Goal: Task Accomplishment & Management: Manage account settings

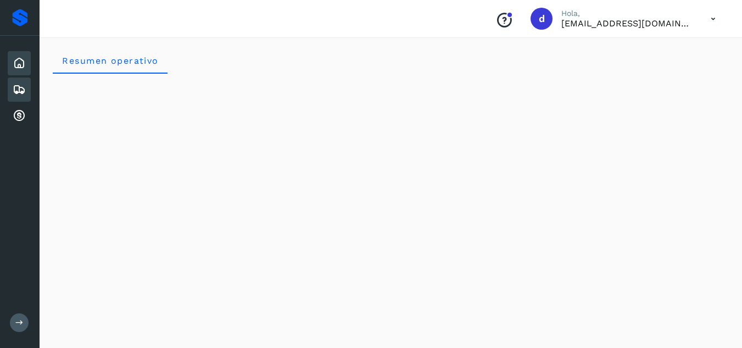
click at [25, 91] on icon at bounding box center [19, 89] width 13 height 13
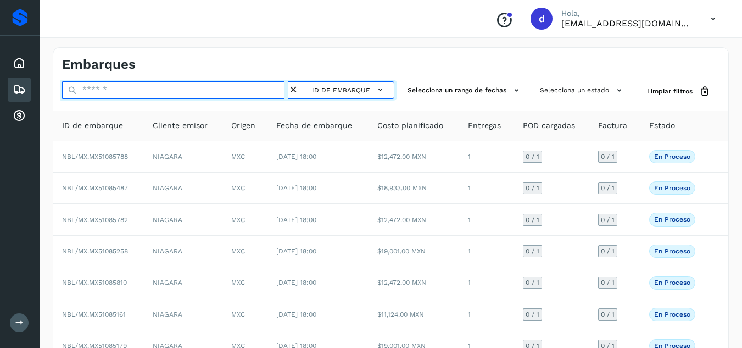
click at [160, 91] on input "text" at bounding box center [175, 90] width 226 height 18
paste input "**********"
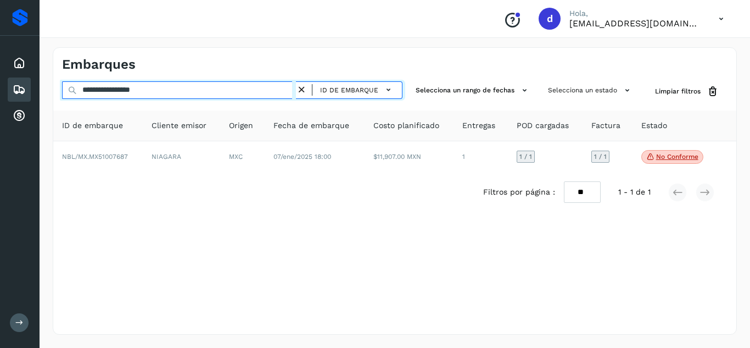
type input "**********"
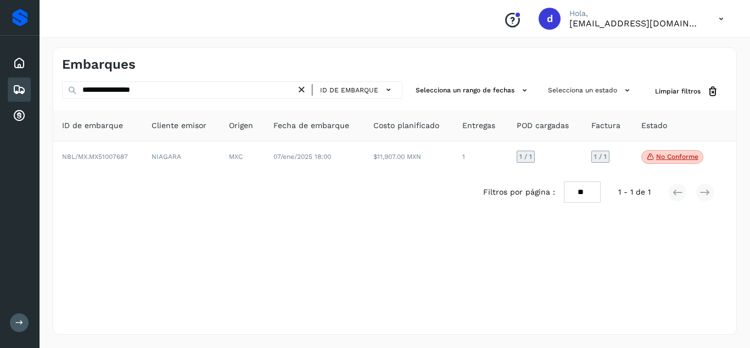
click at [306, 91] on icon at bounding box center [302, 90] width 12 height 12
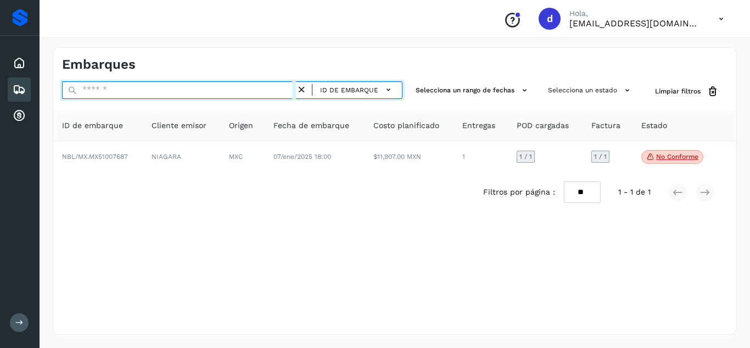
click at [276, 92] on input "text" at bounding box center [179, 90] width 234 height 18
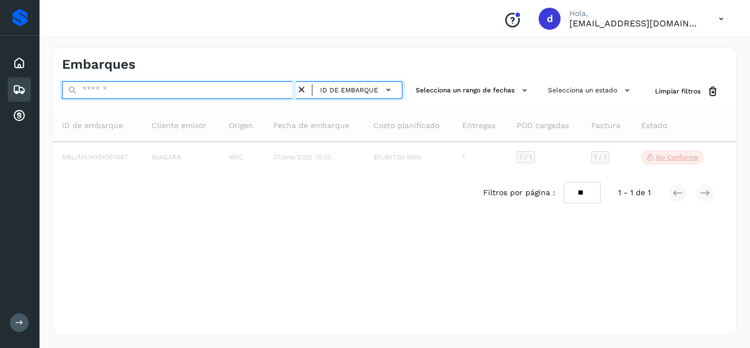
paste input "**********"
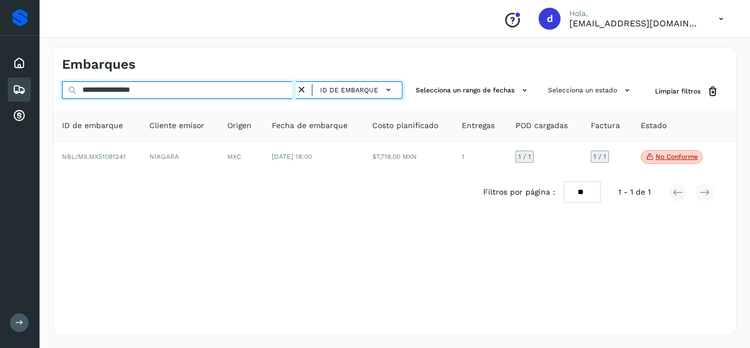
type input "**********"
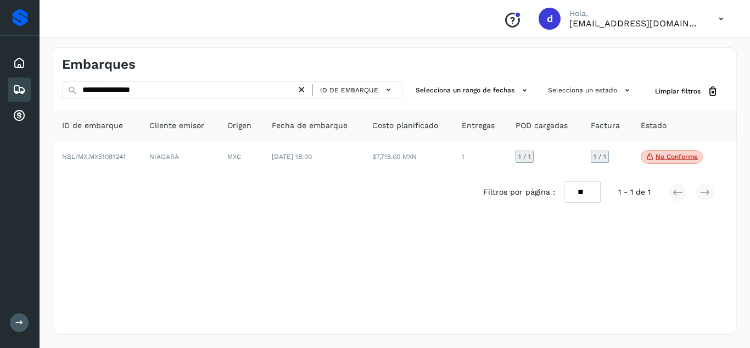
click at [306, 90] on icon at bounding box center [302, 90] width 12 height 12
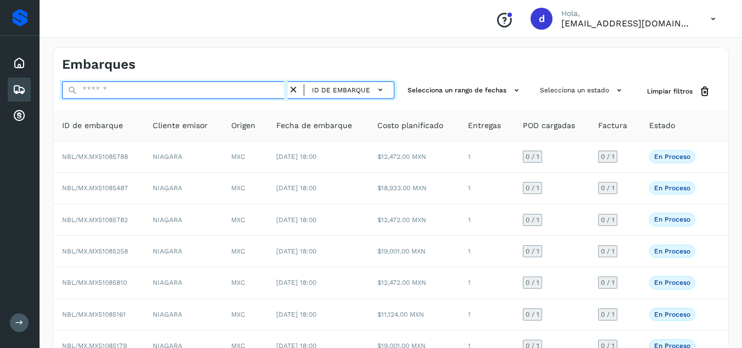
click at [224, 93] on input "text" at bounding box center [175, 90] width 226 height 18
paste input "**********"
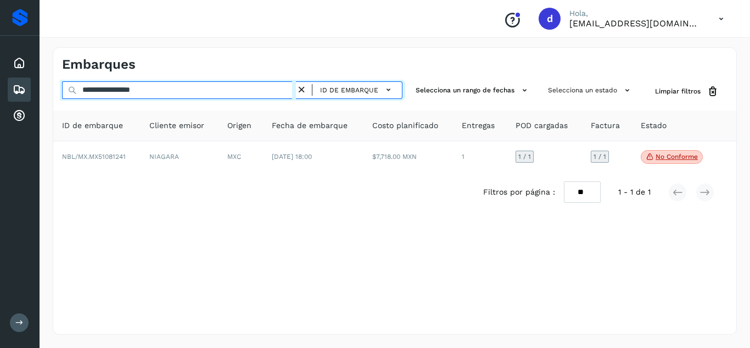
type input "**********"
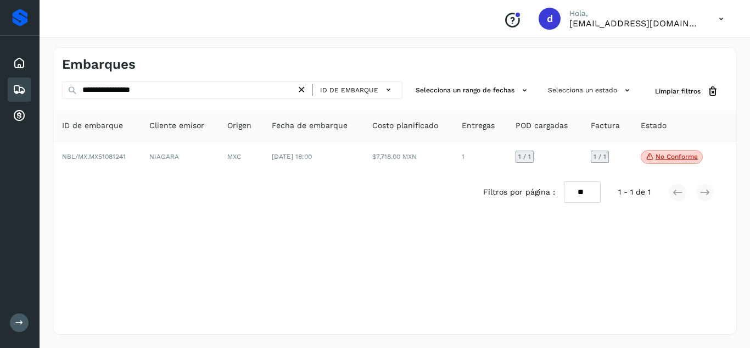
drag, startPoint x: 305, startPoint y: 92, endPoint x: 267, endPoint y: 94, distance: 37.4
click at [304, 92] on icon at bounding box center [302, 90] width 12 height 12
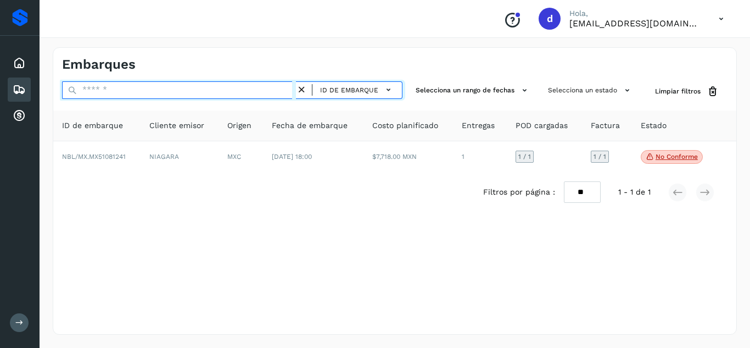
click at [265, 94] on input "text" at bounding box center [179, 90] width 234 height 18
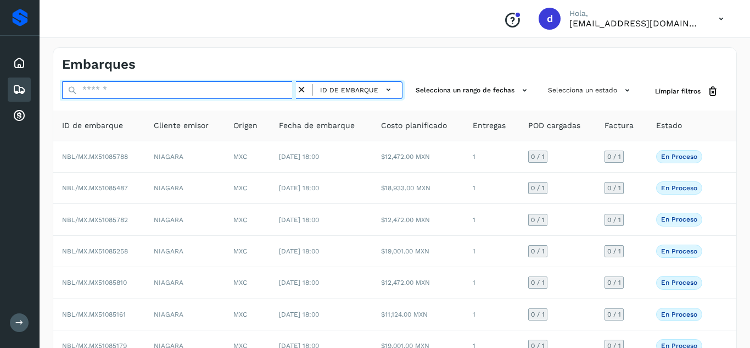
paste input "**********"
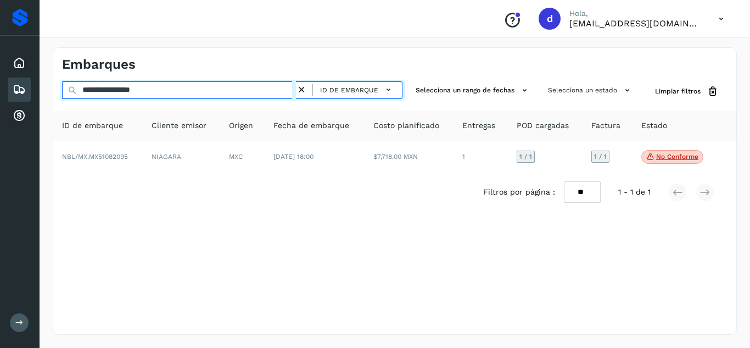
type input "**********"
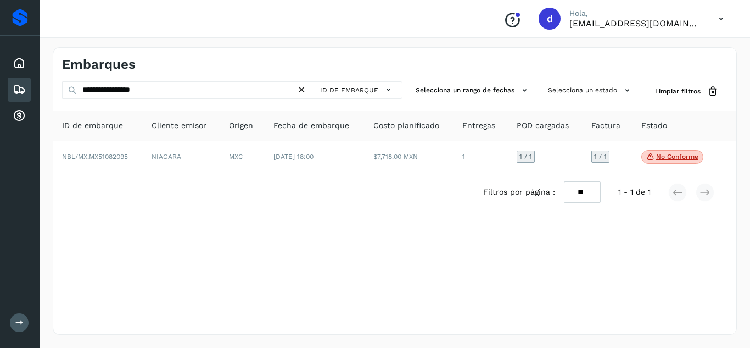
click at [308, 87] on icon at bounding box center [302, 90] width 12 height 12
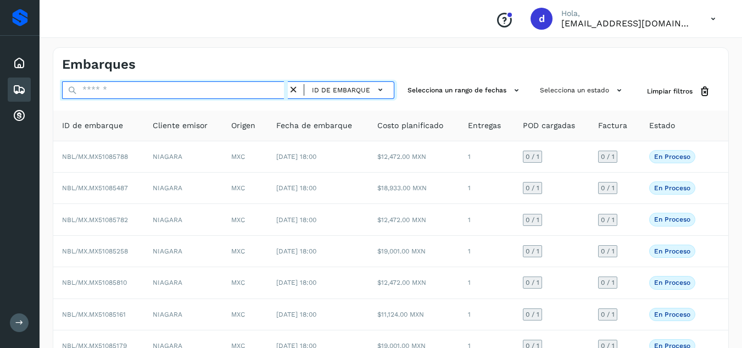
click at [285, 91] on input "text" at bounding box center [175, 90] width 226 height 18
paste input "**********"
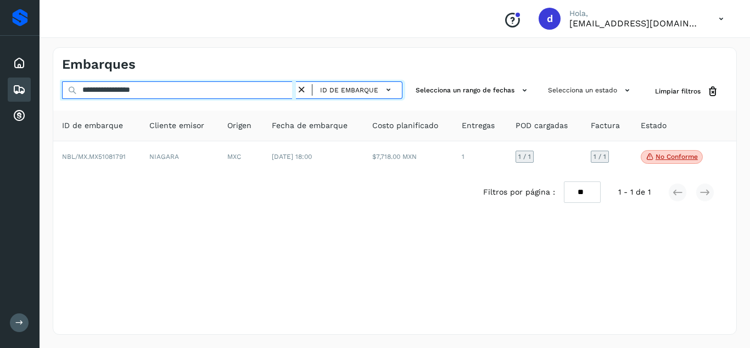
type input "**********"
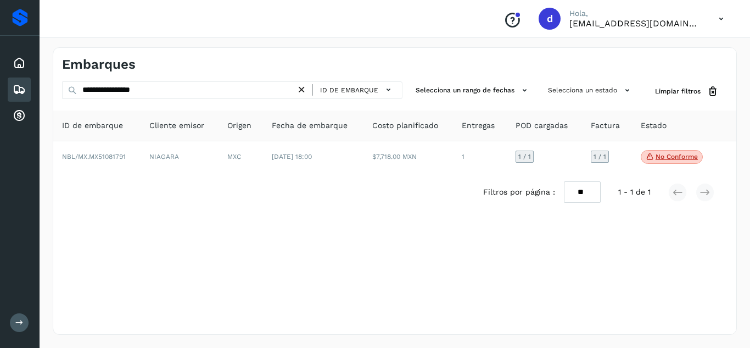
click at [305, 88] on icon at bounding box center [302, 90] width 12 height 12
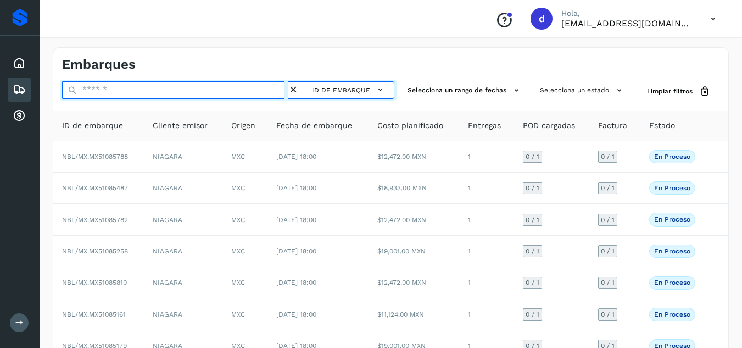
click at [222, 88] on input "text" at bounding box center [175, 90] width 226 height 18
paste input "**********"
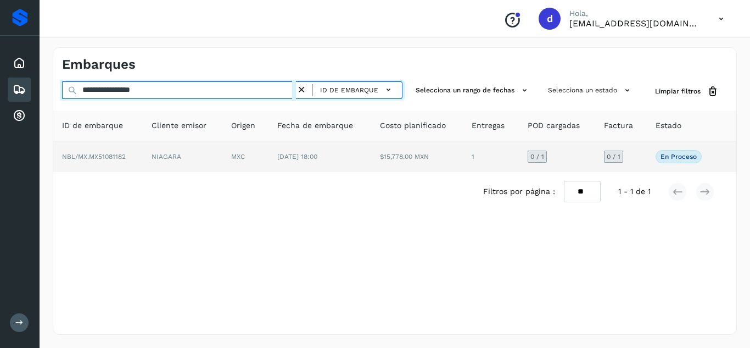
type input "**********"
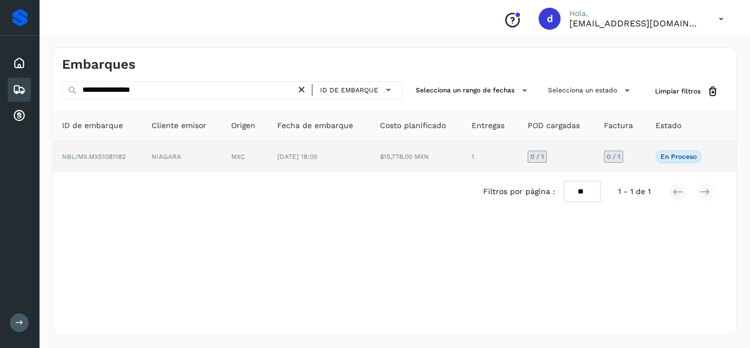
click at [111, 154] on span "NBL/MX.MX51081182" at bounding box center [94, 157] width 64 height 8
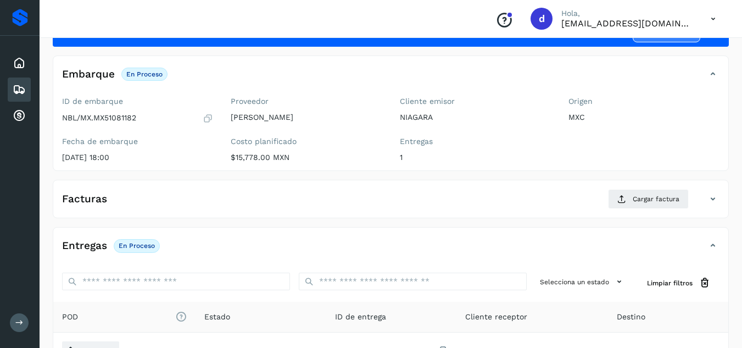
scroll to position [110, 0]
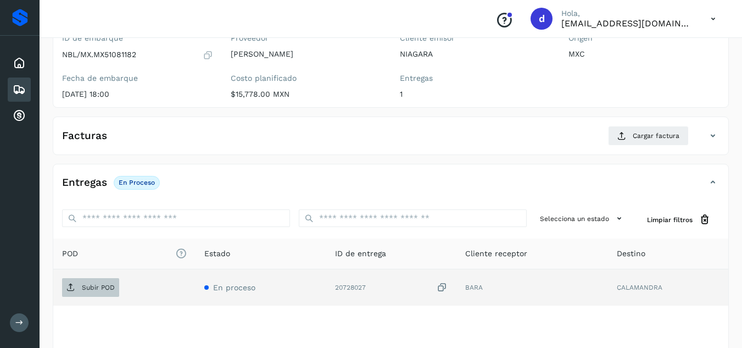
click at [113, 291] on p "Subir POD" at bounding box center [98, 287] width 33 height 8
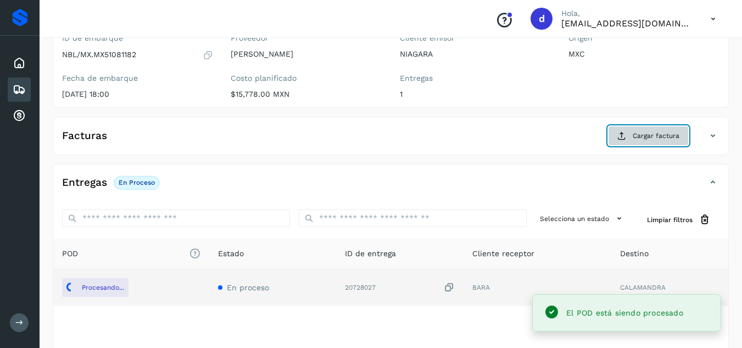
click at [634, 136] on span "Cargar factura" at bounding box center [656, 136] width 47 height 10
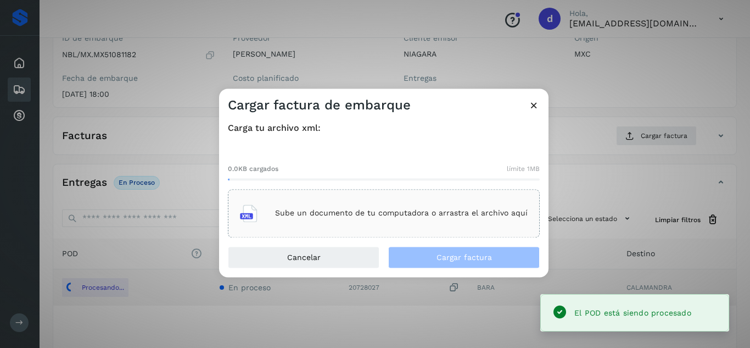
click at [421, 203] on div "Sube un documento de tu computadora o arrastra el archivo aquí" at bounding box center [384, 213] width 288 height 30
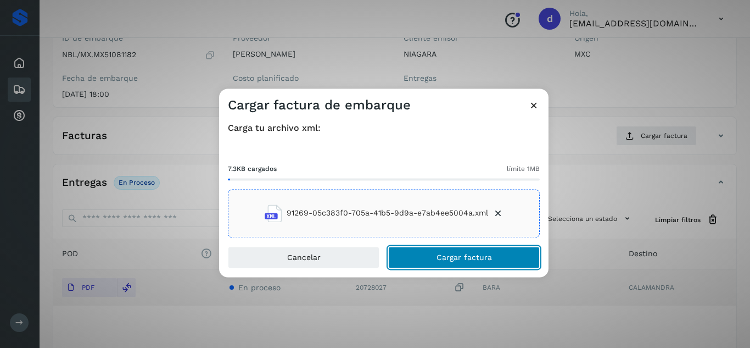
click at [451, 261] on button "Cargar factura" at bounding box center [464, 257] width 152 height 22
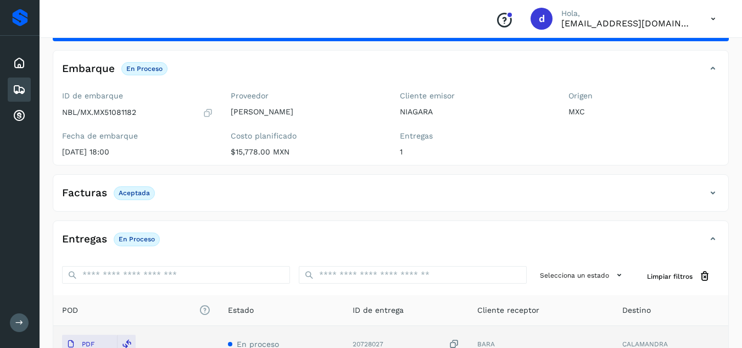
scroll to position [0, 0]
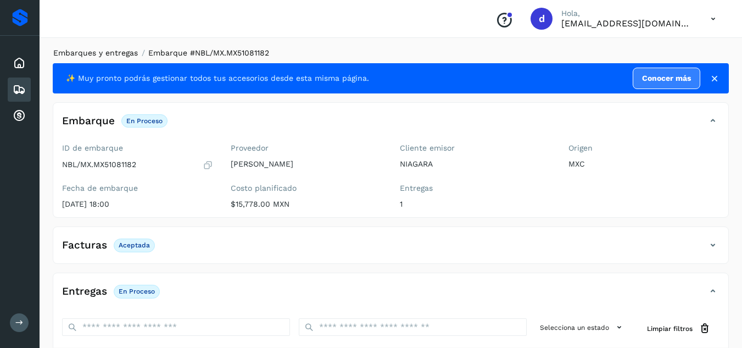
click at [119, 51] on link "Embarques y entregas" at bounding box center [95, 52] width 85 height 9
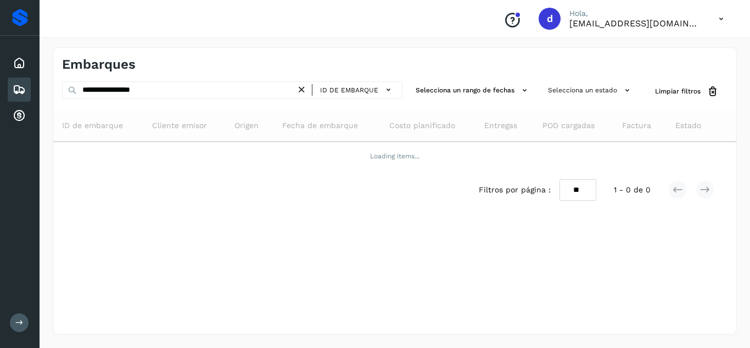
click at [303, 88] on icon at bounding box center [302, 90] width 12 height 12
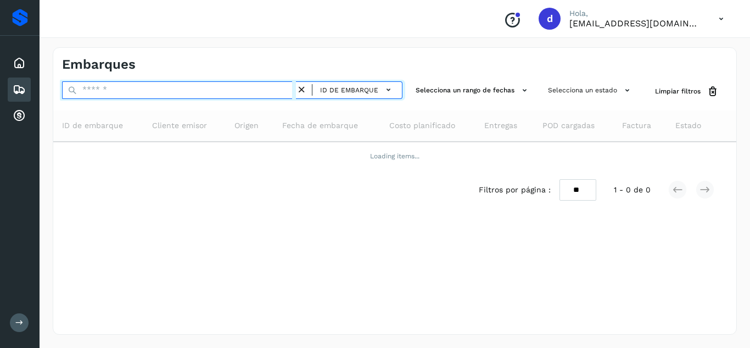
click at [272, 87] on input "text" at bounding box center [179, 90] width 234 height 18
paste input "**********"
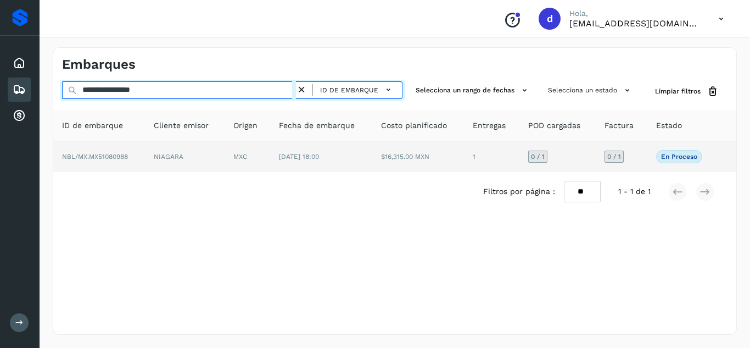
type input "**********"
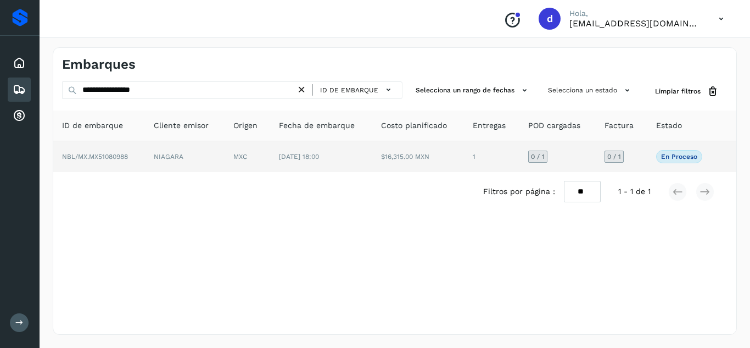
click at [123, 155] on span "NBL/MX.MX51080988" at bounding box center [95, 157] width 66 height 8
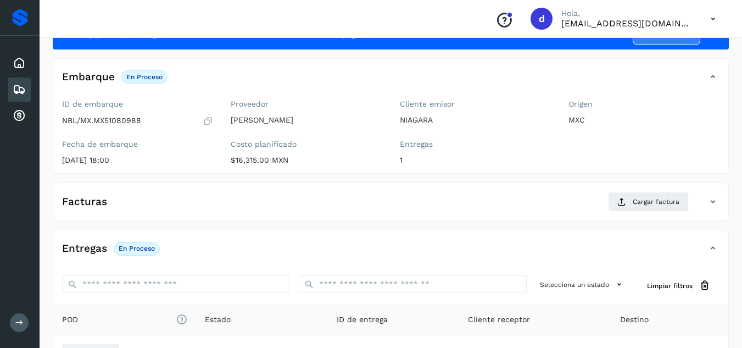
scroll to position [165, 0]
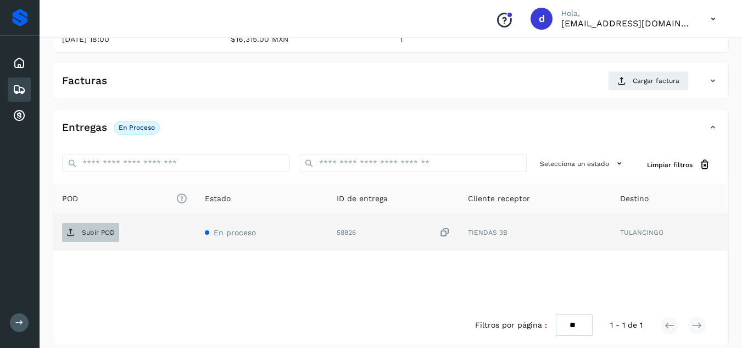
click at [106, 228] on p "Subir POD" at bounding box center [98, 232] width 33 height 8
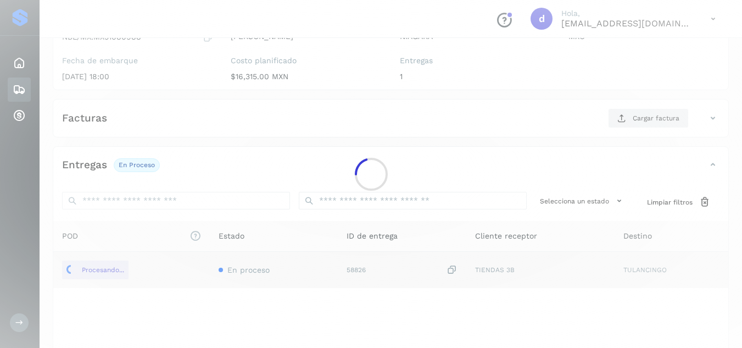
scroll to position [55, 0]
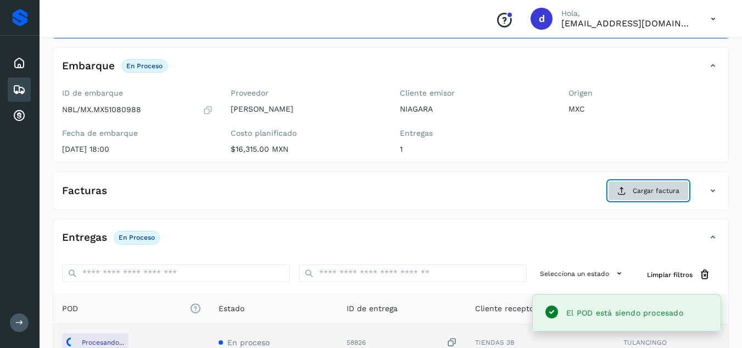
click at [632, 190] on button "Cargar factura" at bounding box center [648, 191] width 81 height 20
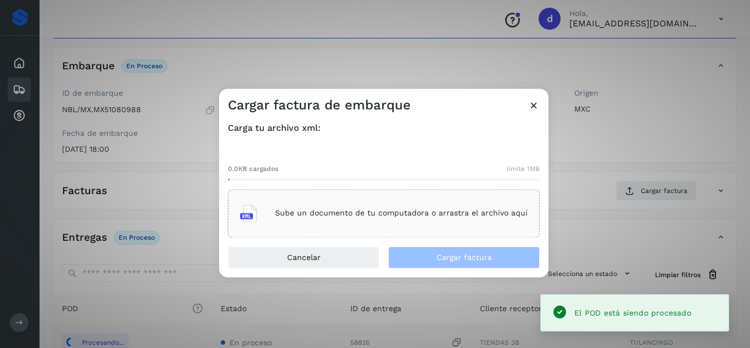
click at [434, 199] on div "Sube un documento de tu computadora o arrastra el archivo aquí" at bounding box center [384, 213] width 288 height 30
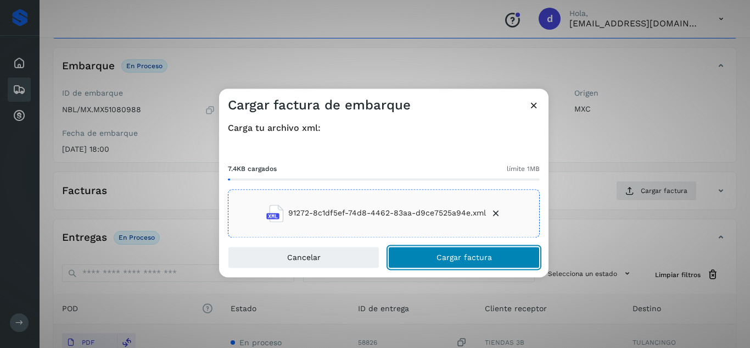
click at [444, 248] on button "Cargar factura" at bounding box center [464, 257] width 152 height 22
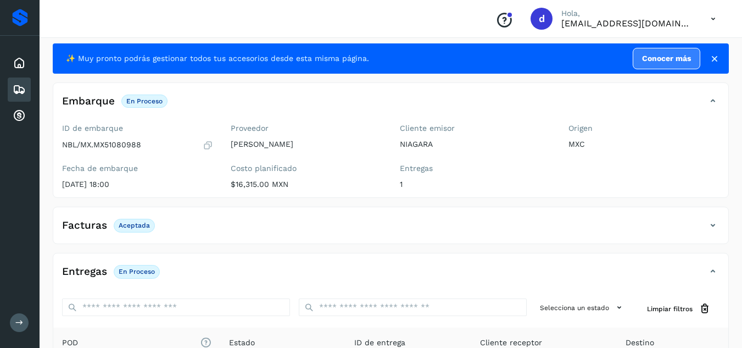
scroll to position [0, 0]
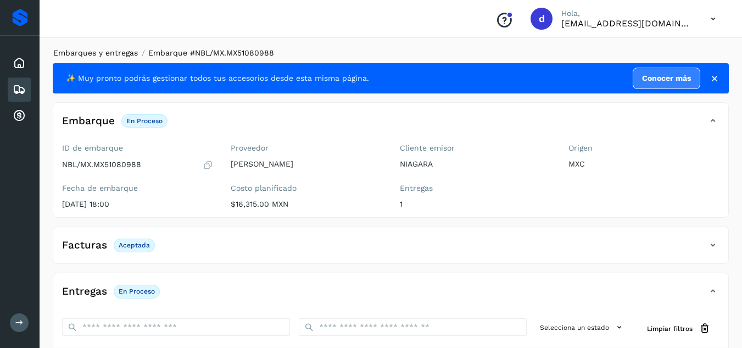
click at [113, 56] on link "Embarques y entregas" at bounding box center [95, 52] width 85 height 9
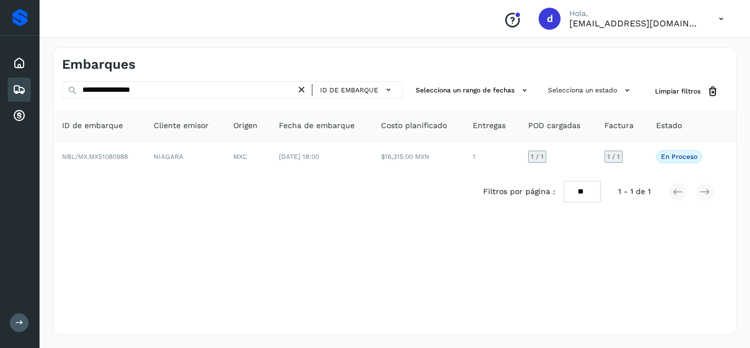
click at [304, 84] on icon at bounding box center [302, 90] width 12 height 12
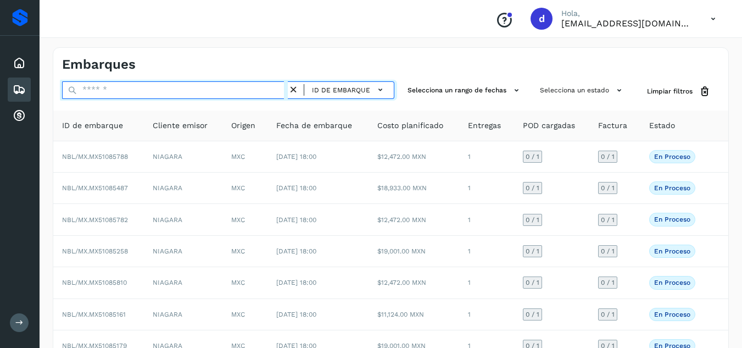
click at [221, 91] on input "text" at bounding box center [175, 90] width 226 height 18
paste input "**********"
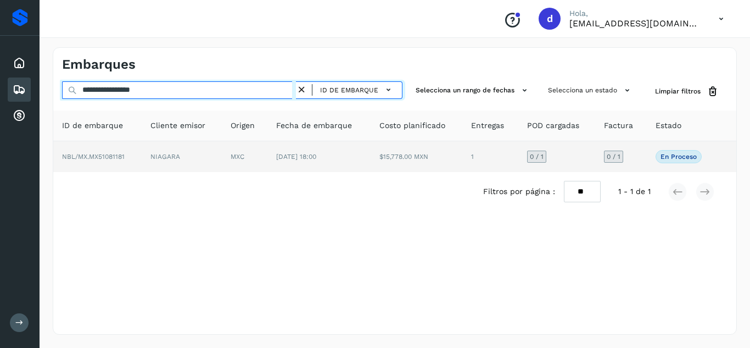
type input "**********"
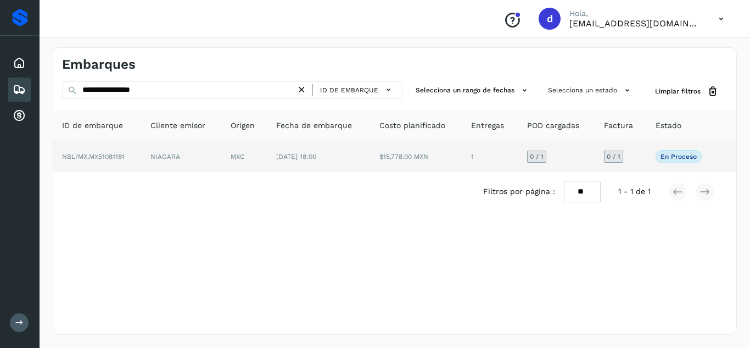
click at [125, 158] on span "NBL/MX.MX51081181" at bounding box center [93, 157] width 63 height 8
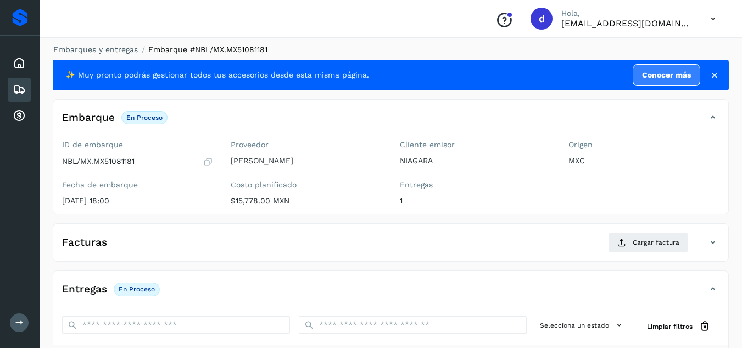
scroll to position [175, 0]
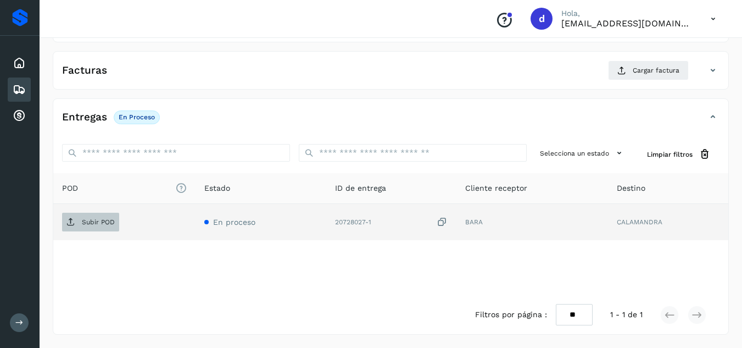
click at [94, 218] on p "Subir POD" at bounding box center [98, 222] width 33 height 8
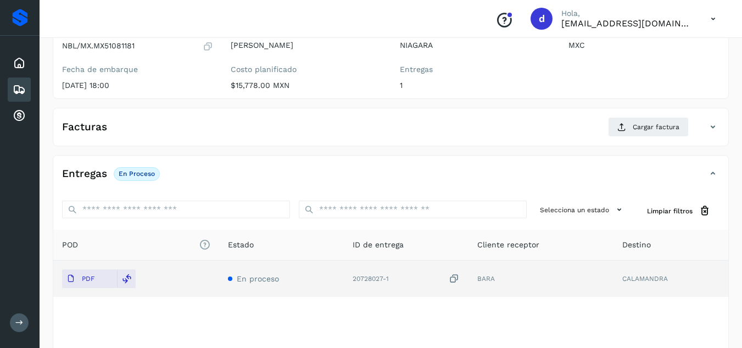
scroll to position [65, 0]
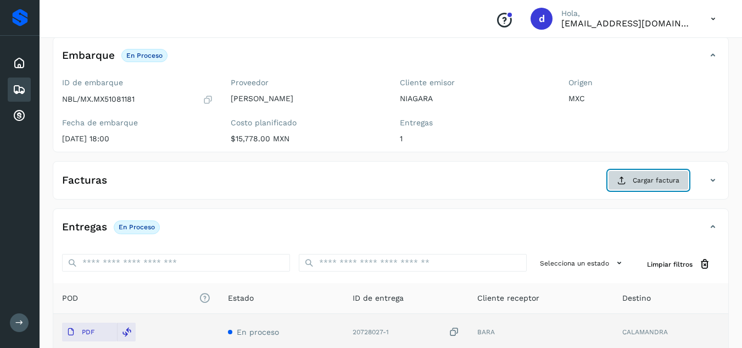
click at [621, 180] on icon at bounding box center [621, 180] width 9 height 9
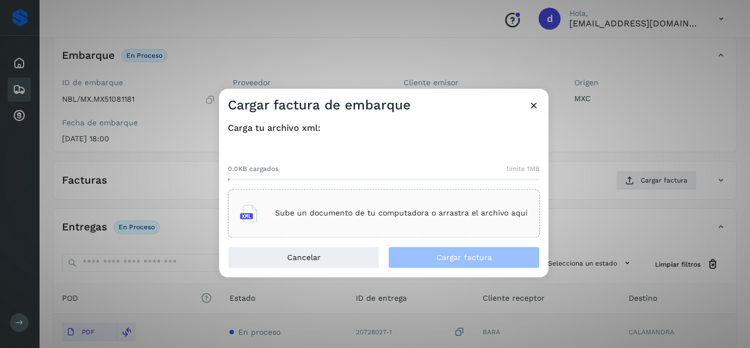
click at [466, 207] on div "Sube un documento de tu computadora o arrastra el archivo aquí" at bounding box center [384, 213] width 288 height 30
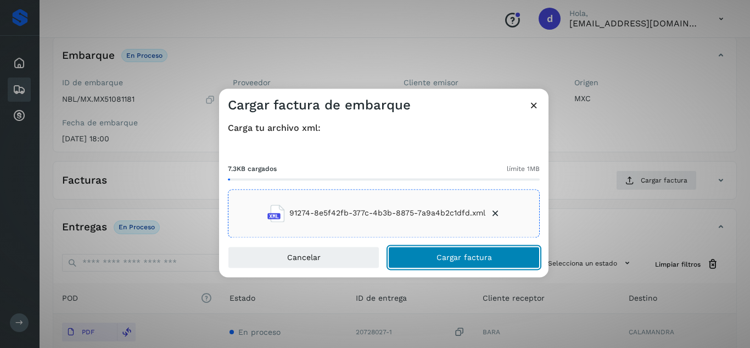
click at [443, 256] on span "Cargar factura" at bounding box center [464, 257] width 55 height 8
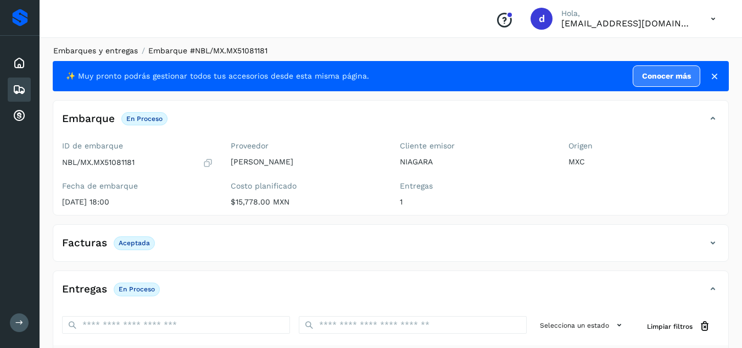
scroll to position [0, 0]
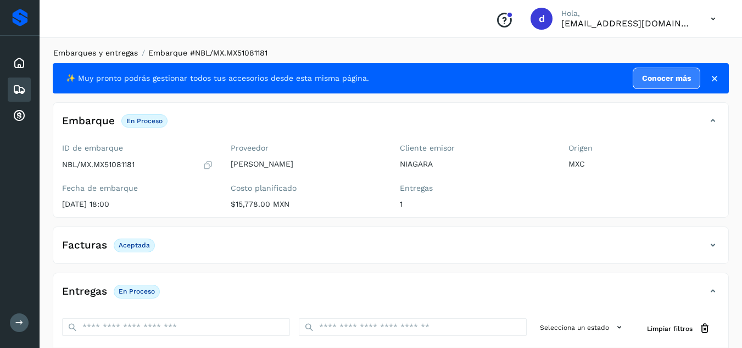
click at [119, 50] on link "Embarques y entregas" at bounding box center [95, 52] width 85 height 9
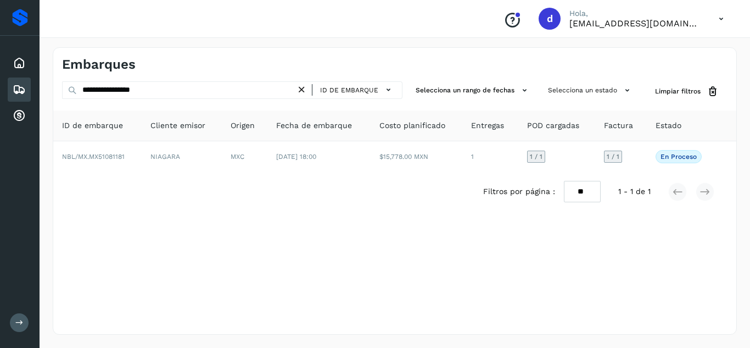
drag, startPoint x: 308, startPoint y: 90, endPoint x: 283, endPoint y: 96, distance: 24.9
click at [304, 90] on icon at bounding box center [302, 90] width 12 height 12
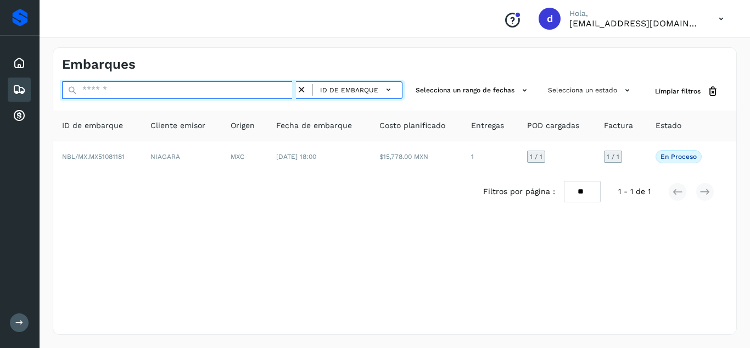
click at [283, 96] on input "text" at bounding box center [179, 90] width 234 height 18
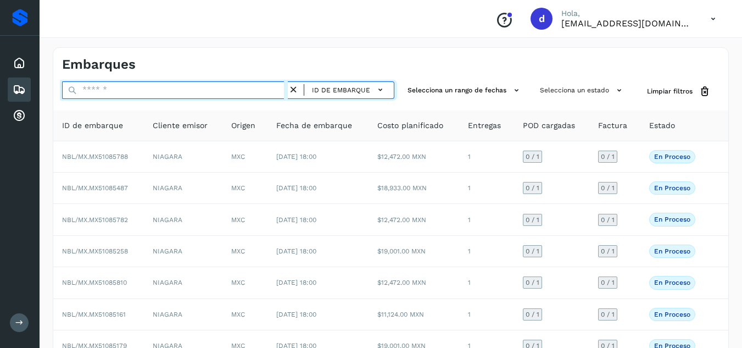
paste input "**********"
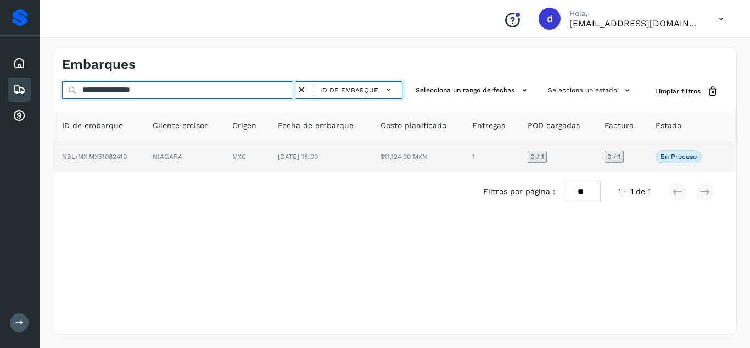
type input "**********"
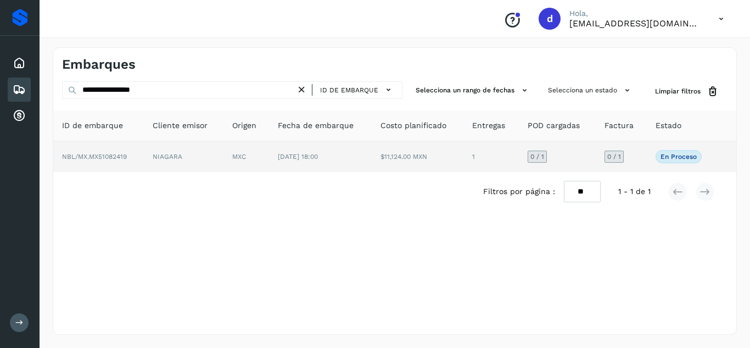
click at [100, 153] on span "NBL/MX.MX51082419" at bounding box center [94, 157] width 65 height 8
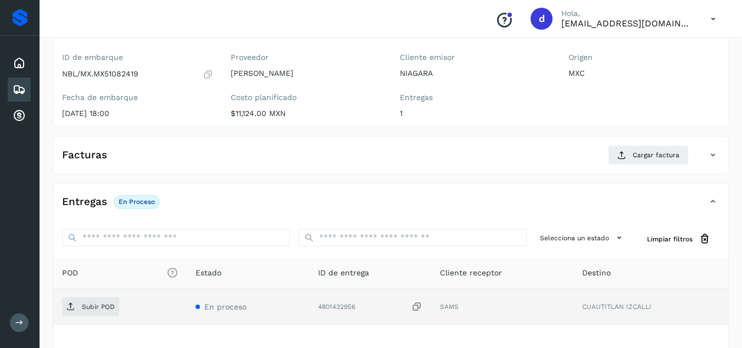
scroll to position [110, 0]
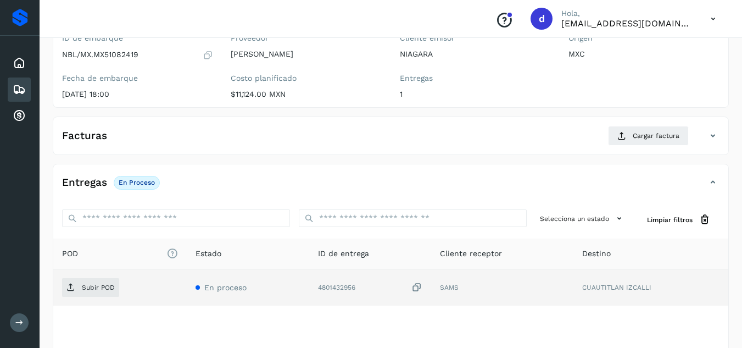
click at [86, 275] on td "Subir POD" at bounding box center [119, 287] width 133 height 36
click at [80, 287] on span "Subir POD" at bounding box center [90, 287] width 57 height 18
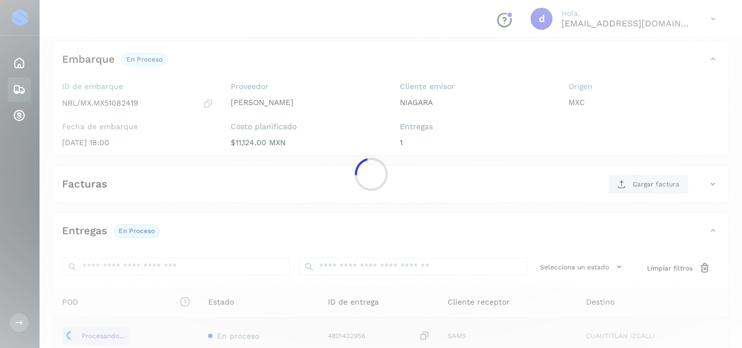
scroll to position [0, 0]
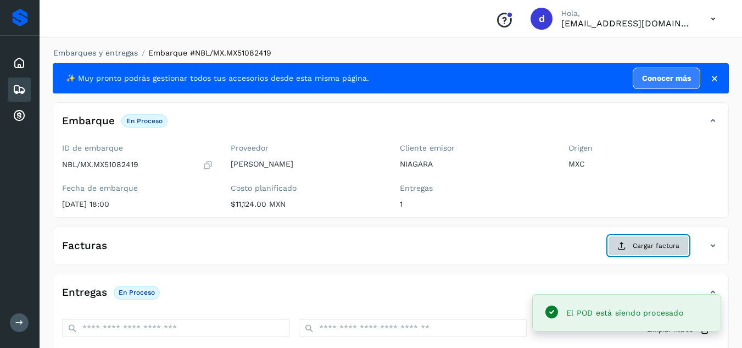
click at [631, 250] on button "Cargar factura" at bounding box center [648, 246] width 81 height 20
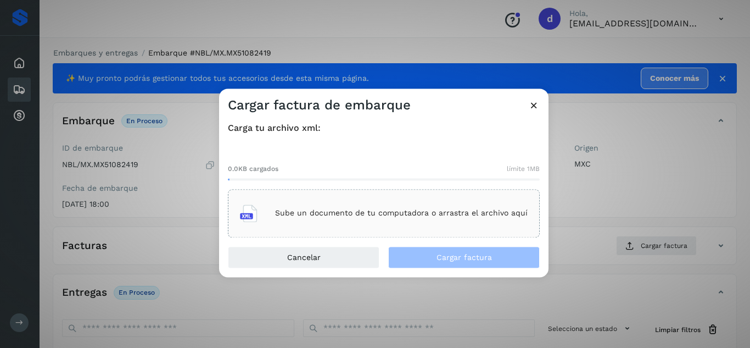
click at [409, 221] on div "Sube un documento de tu computadora o arrastra el archivo aquí" at bounding box center [384, 213] width 288 height 30
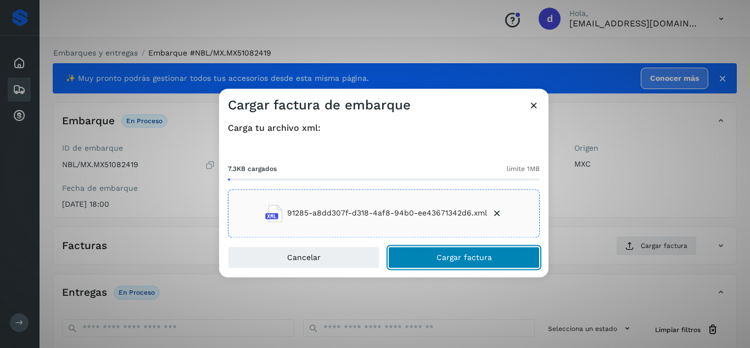
click at [468, 259] on span "Cargar factura" at bounding box center [464, 257] width 55 height 8
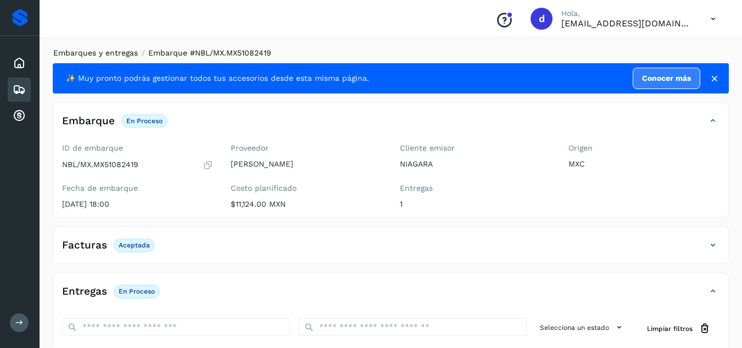
click at [108, 53] on link "Embarques y entregas" at bounding box center [95, 52] width 85 height 9
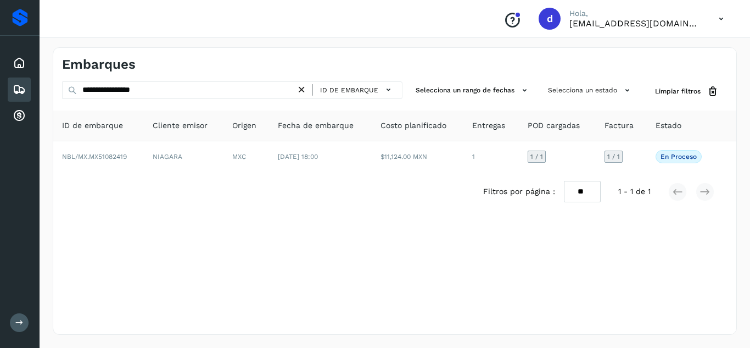
click at [304, 90] on icon at bounding box center [302, 90] width 12 height 12
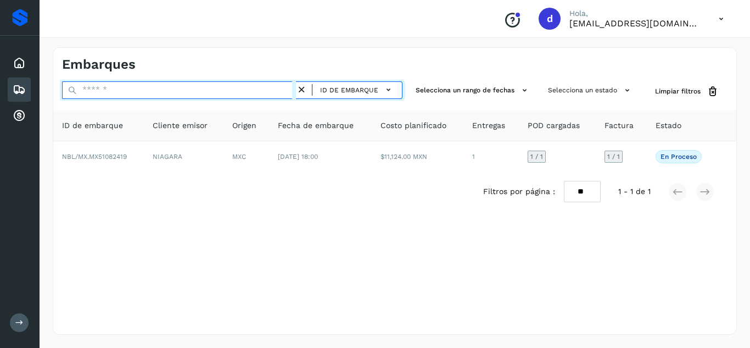
drag, startPoint x: 253, startPoint y: 87, endPoint x: 229, endPoint y: 85, distance: 24.3
click at [253, 87] on input "text" at bounding box center [179, 90] width 234 height 18
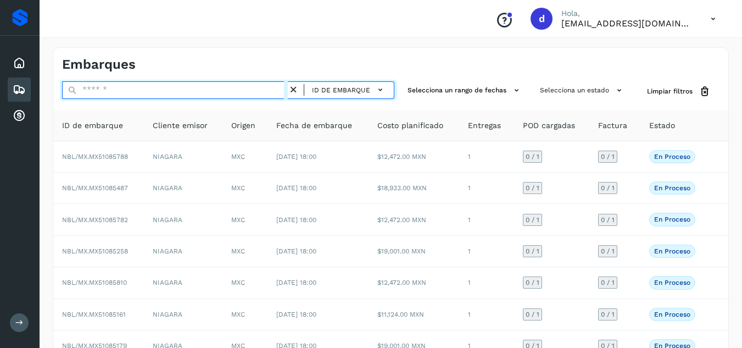
paste input "**********"
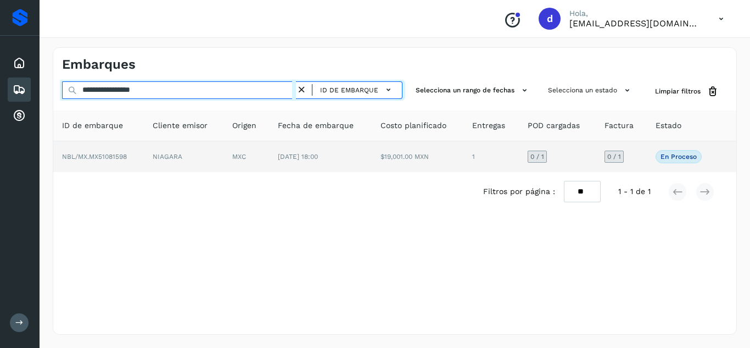
type input "**********"
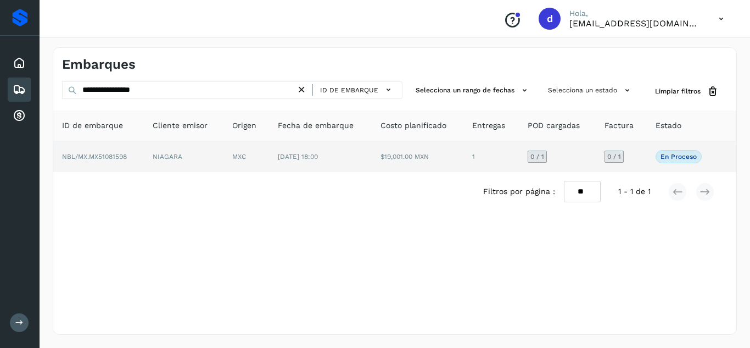
click at [105, 156] on span "NBL/MX.MX51081598" at bounding box center [94, 157] width 65 height 8
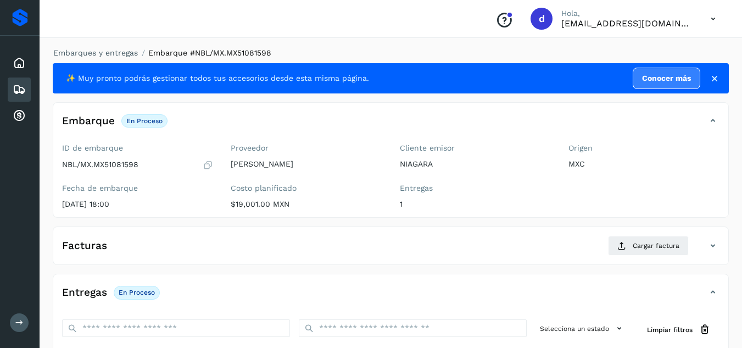
click at [321, 256] on div "Facturas Cargar factura" at bounding box center [390, 250] width 675 height 29
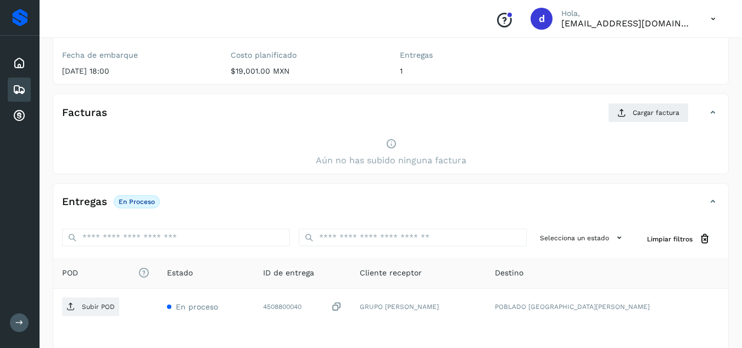
scroll to position [217, 0]
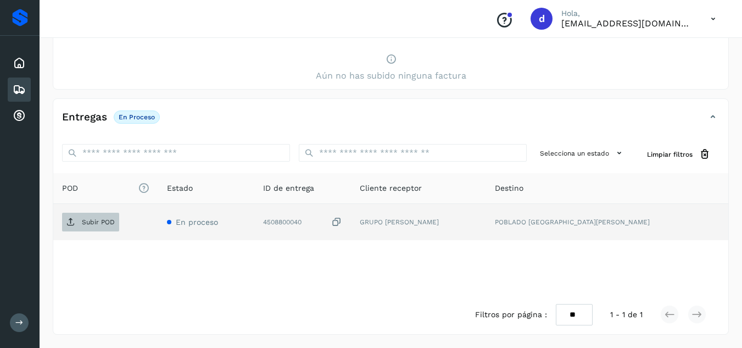
click at [96, 222] on p "Subir POD" at bounding box center [98, 222] width 33 height 8
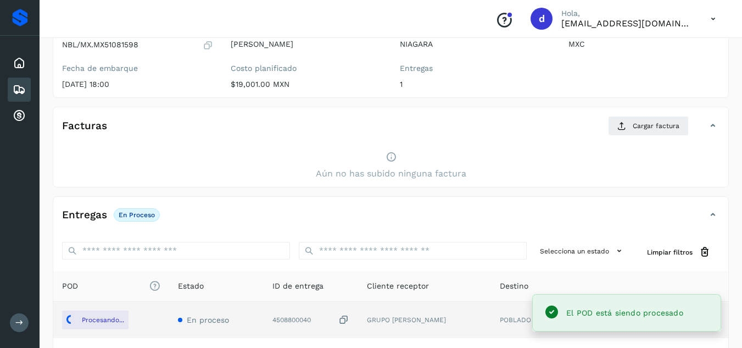
scroll to position [108, 0]
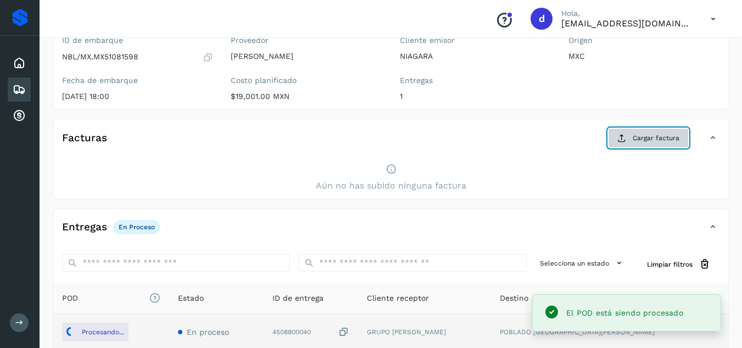
click at [642, 132] on button "Cargar factura" at bounding box center [648, 138] width 81 height 20
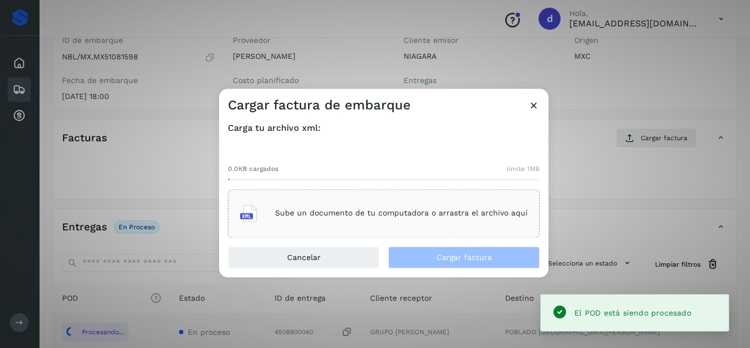
click at [442, 204] on div "Sube un documento de tu computadora o arrastra el archivo aquí" at bounding box center [384, 213] width 288 height 30
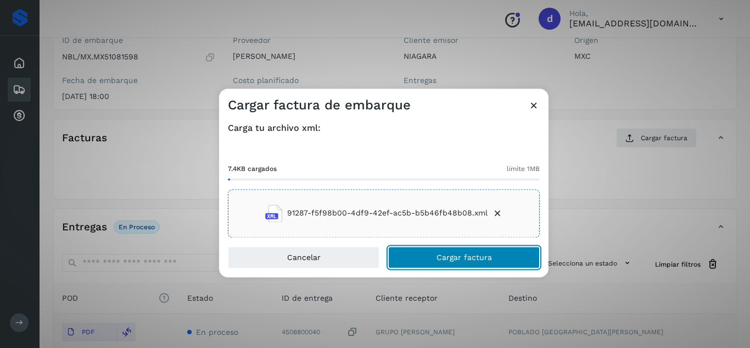
click at [458, 255] on span "Cargar factura" at bounding box center [464, 257] width 55 height 8
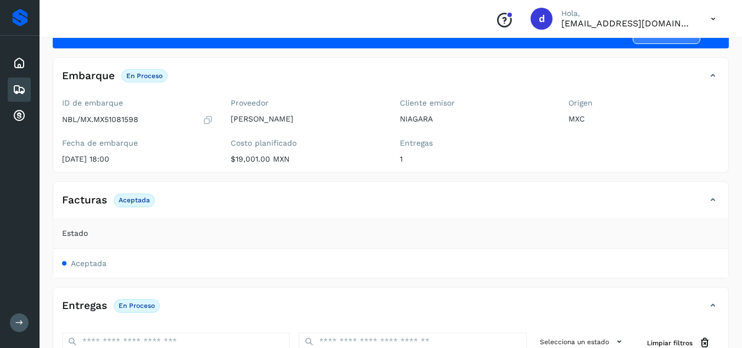
scroll to position [0, 0]
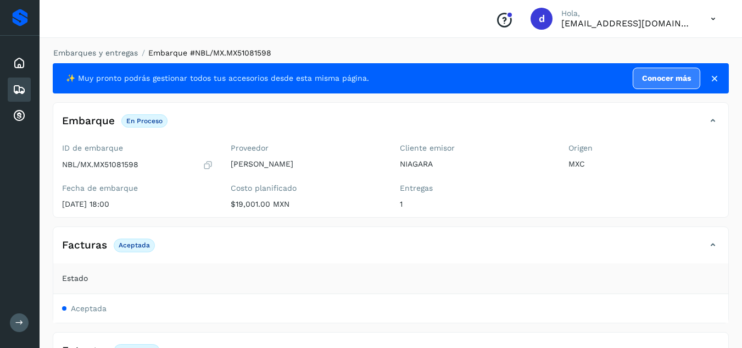
click at [119, 58] on li "Embarques y entregas" at bounding box center [92, 53] width 92 height 12
click at [133, 51] on link "Embarques y entregas" at bounding box center [95, 52] width 85 height 9
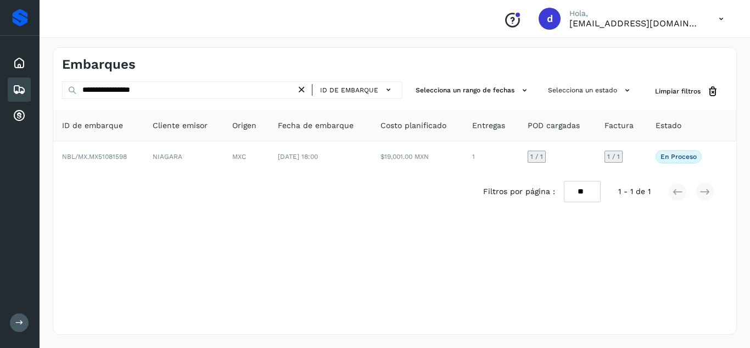
click at [306, 91] on icon at bounding box center [302, 90] width 12 height 12
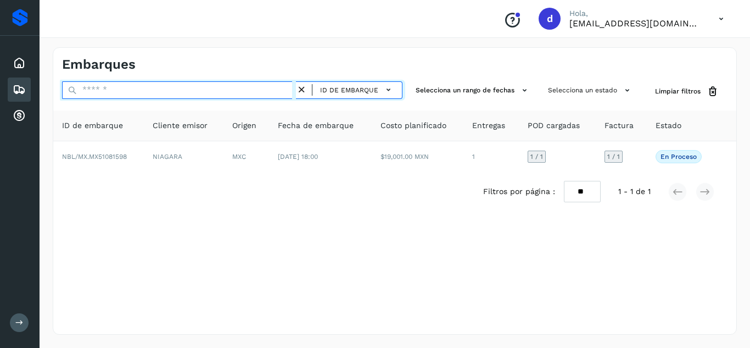
click at [272, 90] on input "text" at bounding box center [179, 90] width 234 height 18
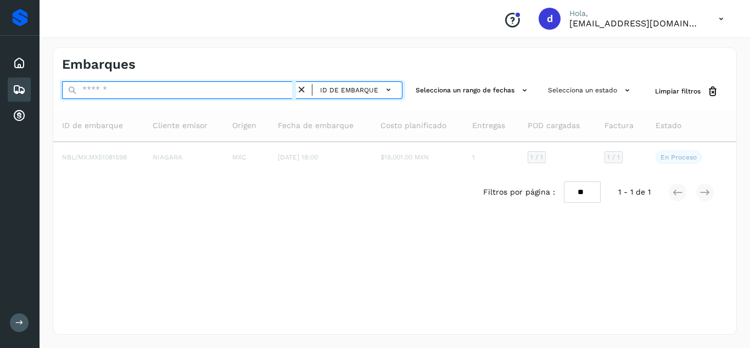
paste input "**********"
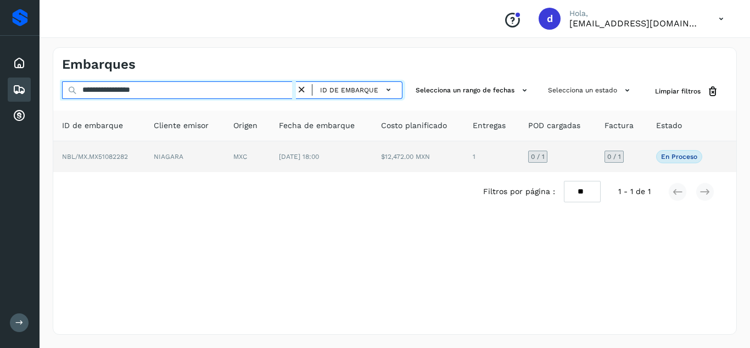
type input "**********"
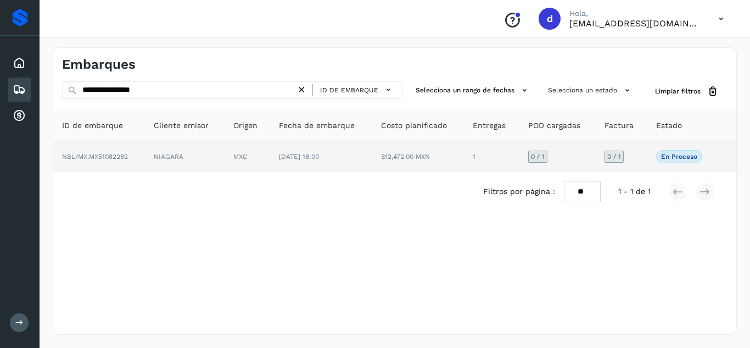
click at [77, 154] on span "NBL/MX.MX51082282" at bounding box center [95, 157] width 66 height 8
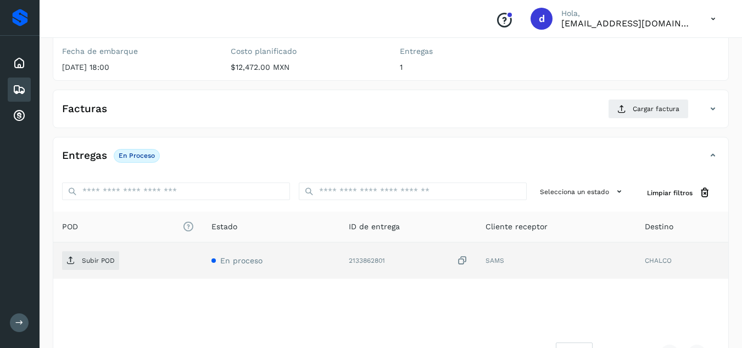
scroll to position [165, 0]
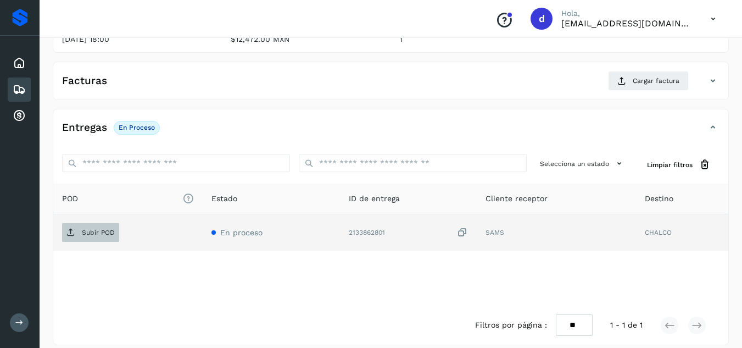
click at [96, 230] on p "Subir POD" at bounding box center [98, 232] width 33 height 8
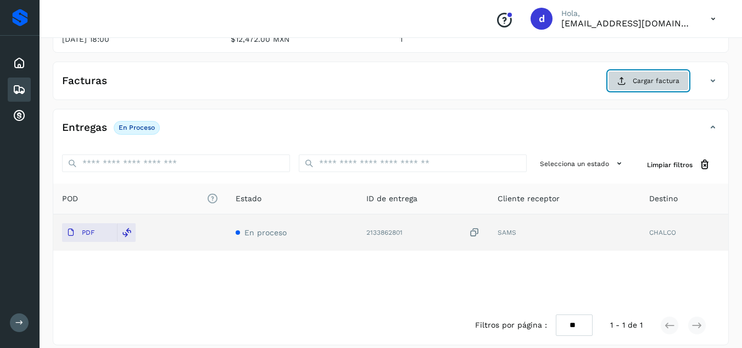
click at [663, 88] on button "Cargar factura" at bounding box center [648, 81] width 81 height 20
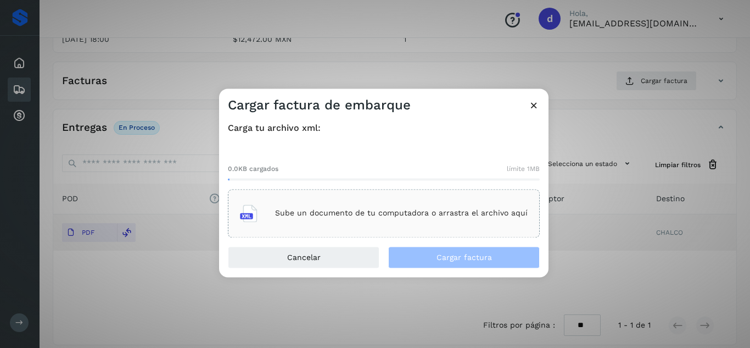
click at [442, 224] on div "Sube un documento de tu computadora o arrastra el archivo aquí" at bounding box center [384, 213] width 288 height 30
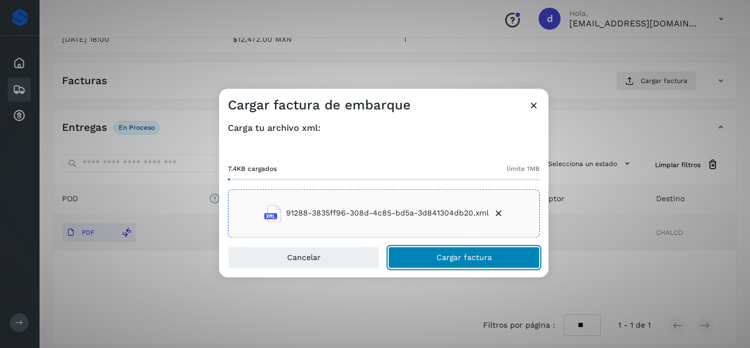
click at [450, 260] on span "Cargar factura" at bounding box center [464, 257] width 55 height 8
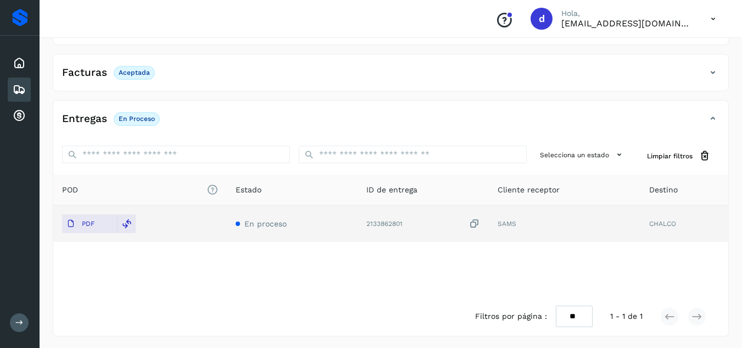
scroll to position [174, 0]
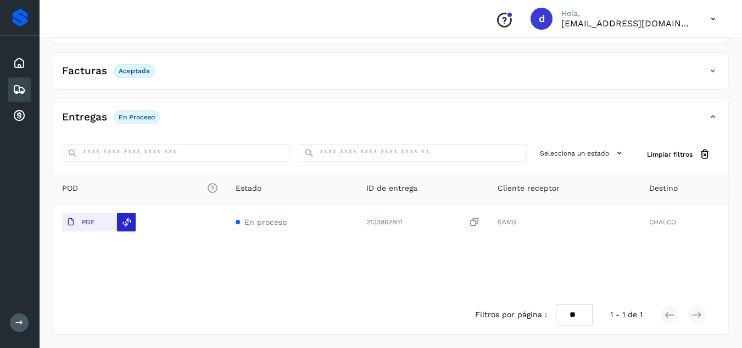
click at [129, 226] on icon at bounding box center [127, 222] width 10 height 10
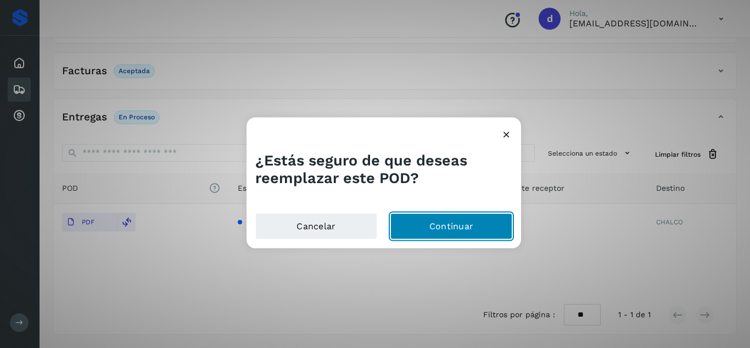
click at [437, 231] on button "Continuar" at bounding box center [452, 226] width 122 height 26
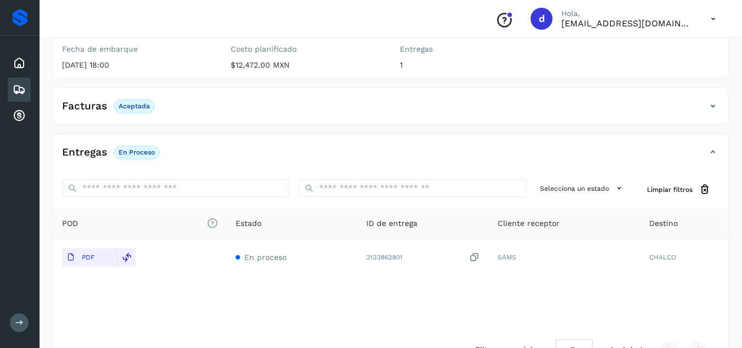
scroll to position [119, 0]
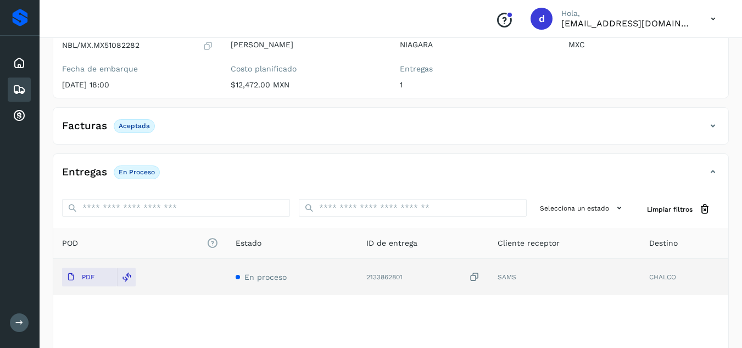
click at [78, 287] on td "PDF" at bounding box center [140, 277] width 174 height 36
click at [81, 277] on span "PDF" at bounding box center [80, 277] width 37 height 18
click at [91, 272] on span "PDF" at bounding box center [80, 277] width 37 height 18
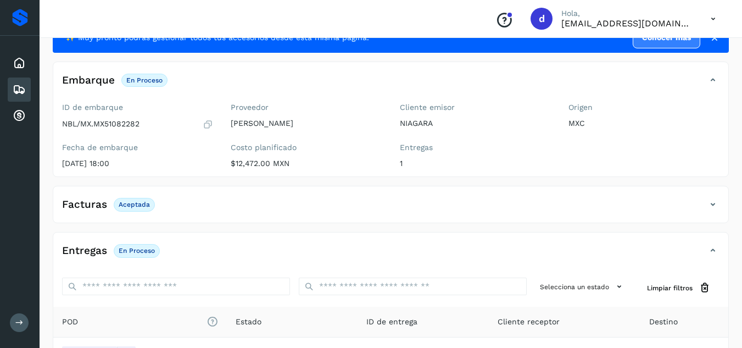
scroll to position [0, 0]
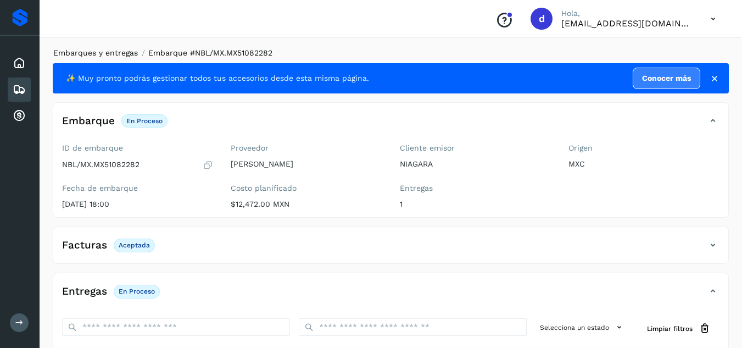
click at [118, 52] on link "Embarques y entregas" at bounding box center [95, 52] width 85 height 9
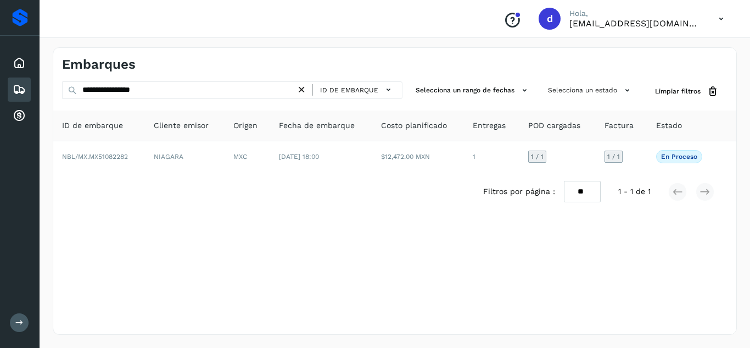
click at [303, 87] on icon at bounding box center [302, 90] width 12 height 12
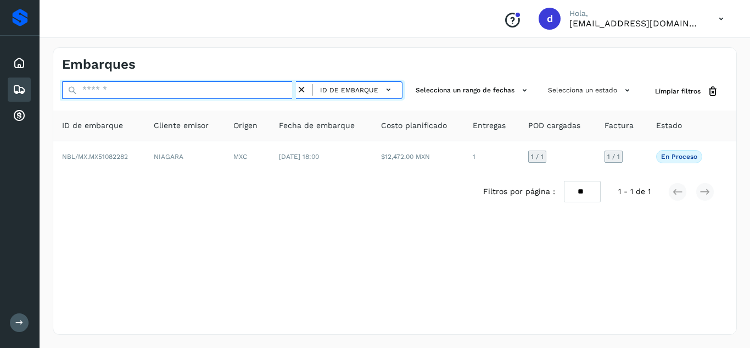
click at [276, 92] on input "text" at bounding box center [179, 90] width 234 height 18
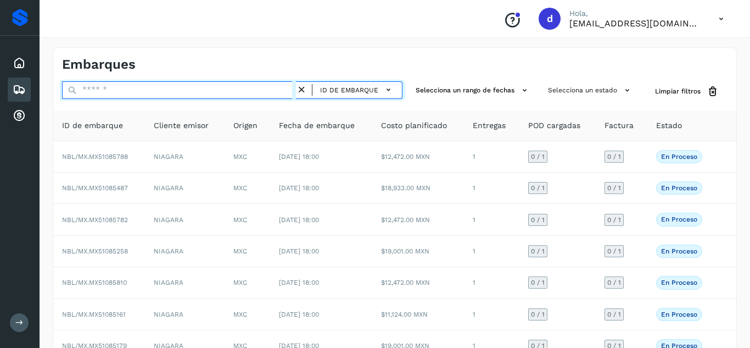
paste input "**********"
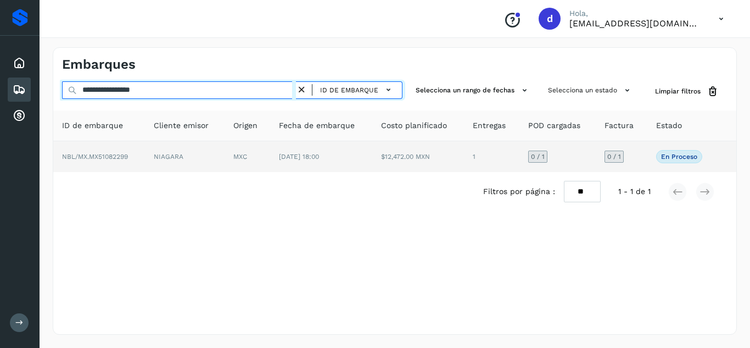
type input "**********"
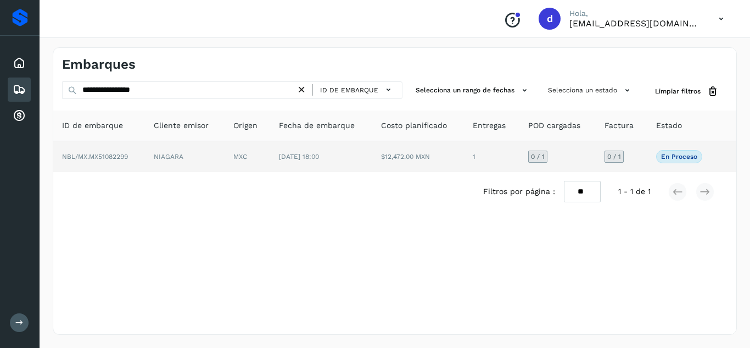
click at [108, 154] on span "NBL/MX.MX51082299" at bounding box center [95, 157] width 66 height 8
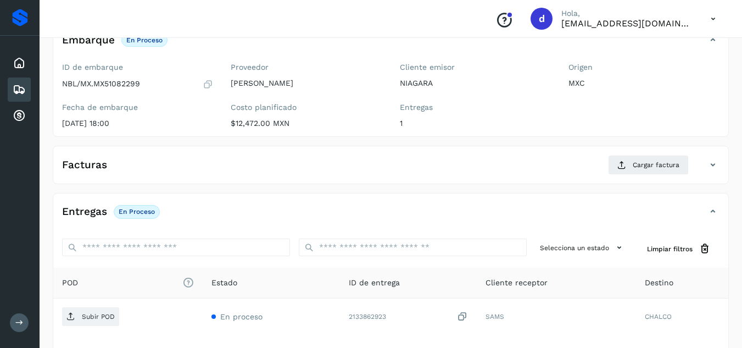
scroll to position [165, 0]
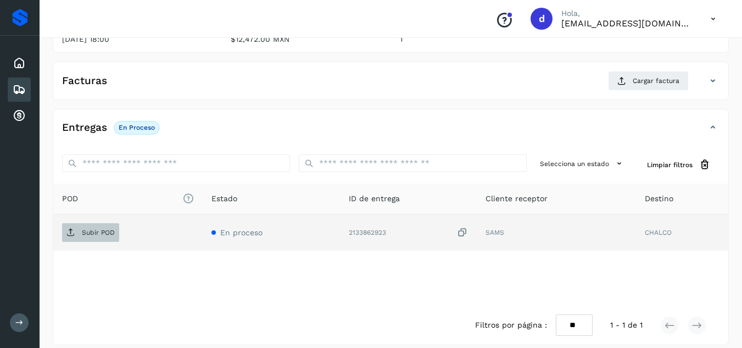
click at [113, 235] on p "Subir POD" at bounding box center [98, 232] width 33 height 8
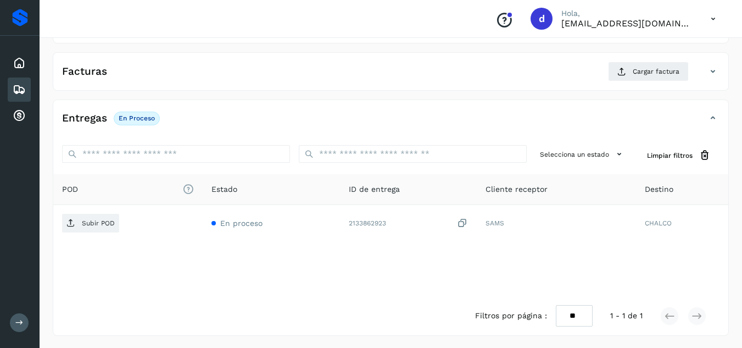
scroll to position [175, 0]
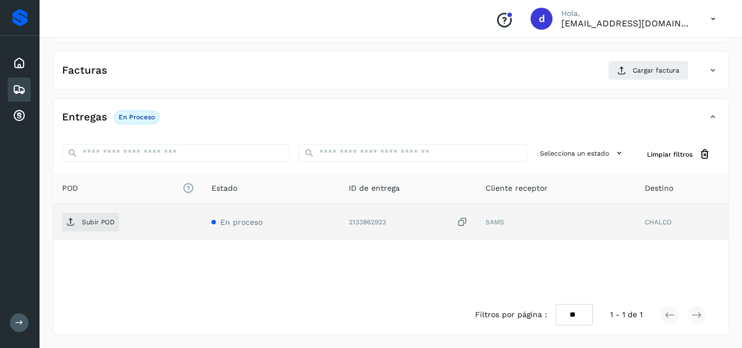
click at [107, 209] on td "Subir POD" at bounding box center [127, 222] width 149 height 36
click at [104, 219] on p "Subir POD" at bounding box center [98, 222] width 33 height 8
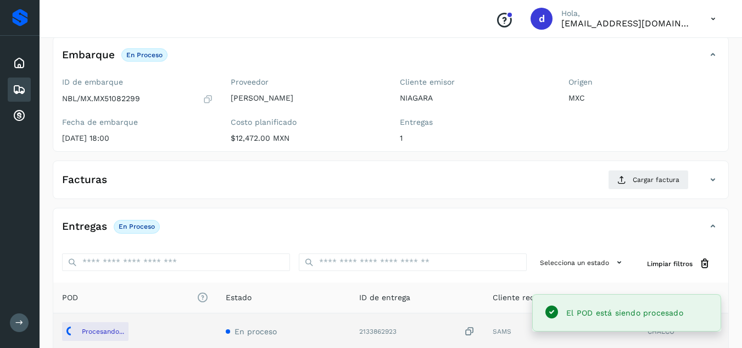
scroll to position [65, 0]
click at [632, 180] on button "Cargar factura" at bounding box center [648, 180] width 81 height 20
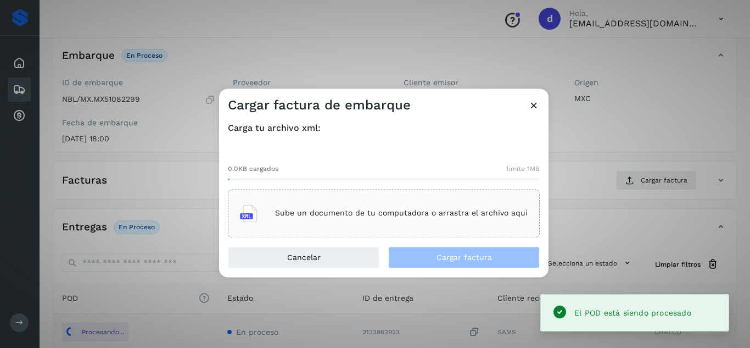
click at [470, 220] on div "Sube un documento de tu computadora o arrastra el archivo aquí" at bounding box center [384, 213] width 288 height 30
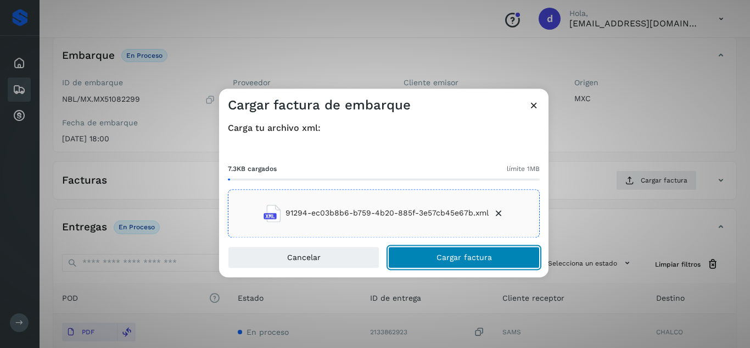
click at [453, 255] on span "Cargar factura" at bounding box center [464, 257] width 55 height 8
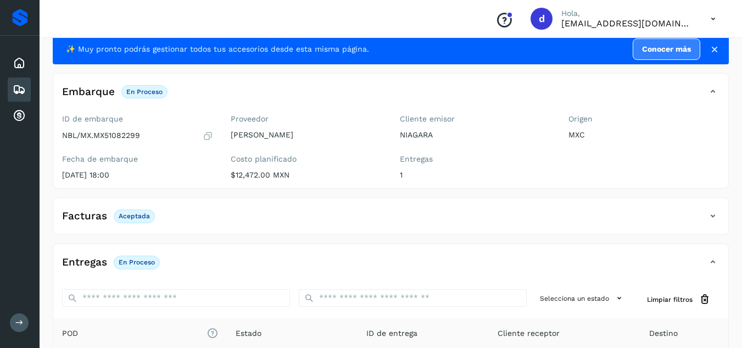
scroll to position [0, 0]
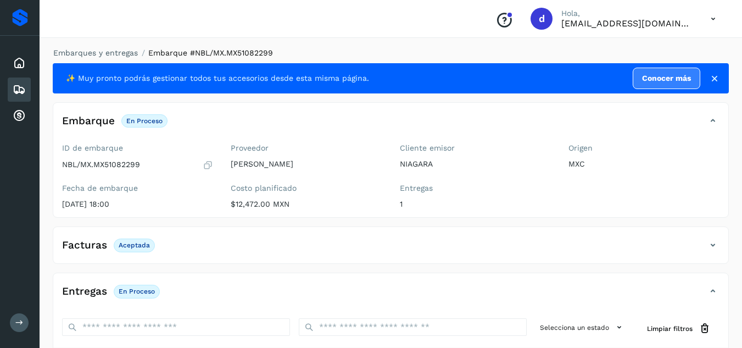
click at [123, 57] on li "Embarques y entregas" at bounding box center [92, 53] width 92 height 12
click at [130, 55] on link "Embarques y entregas" at bounding box center [95, 52] width 85 height 9
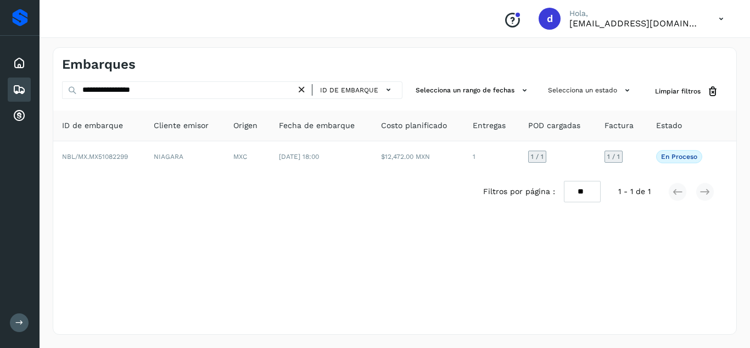
drag, startPoint x: 308, startPoint y: 91, endPoint x: 295, endPoint y: 91, distance: 12.6
click at [307, 91] on icon at bounding box center [302, 90] width 12 height 12
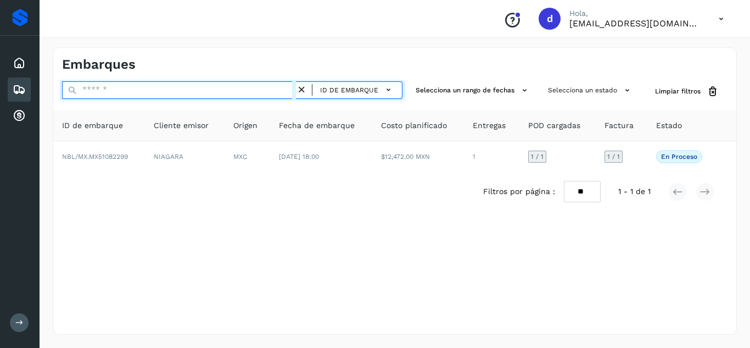
click at [276, 90] on input "text" at bounding box center [179, 90] width 234 height 18
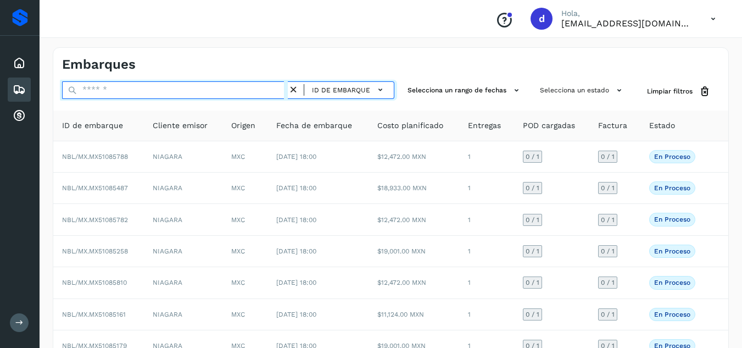
paste input "**********"
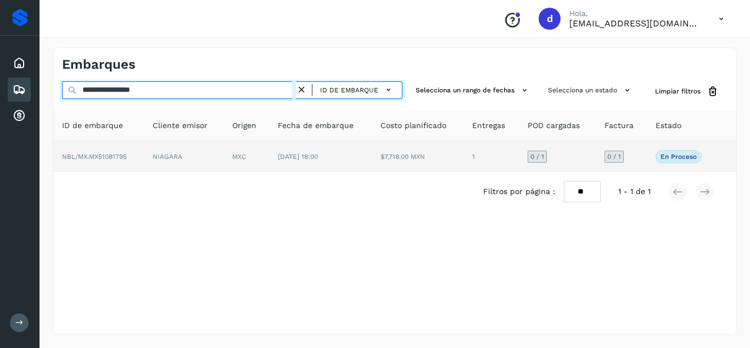
type input "**********"
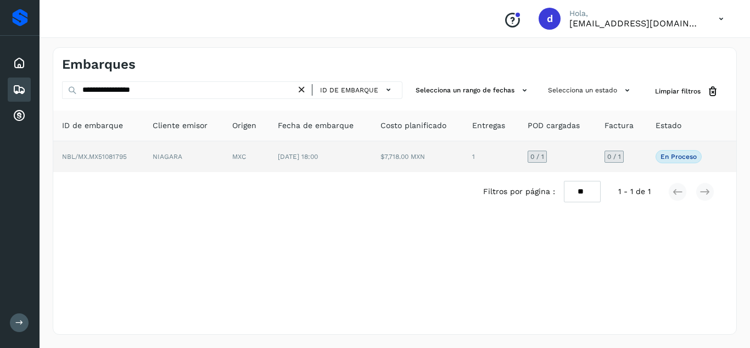
click at [109, 149] on td "NBL/MX.MX51081795" at bounding box center [98, 156] width 91 height 31
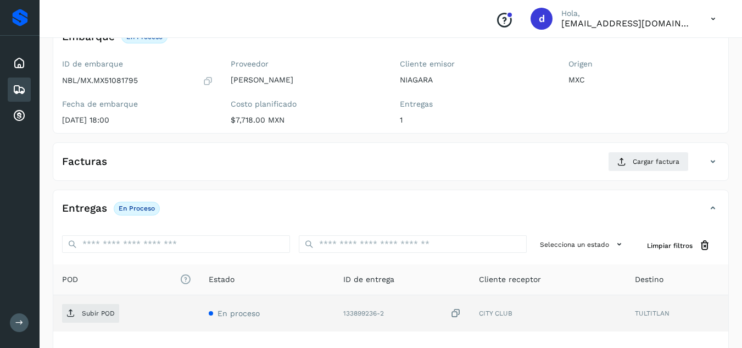
scroll to position [165, 0]
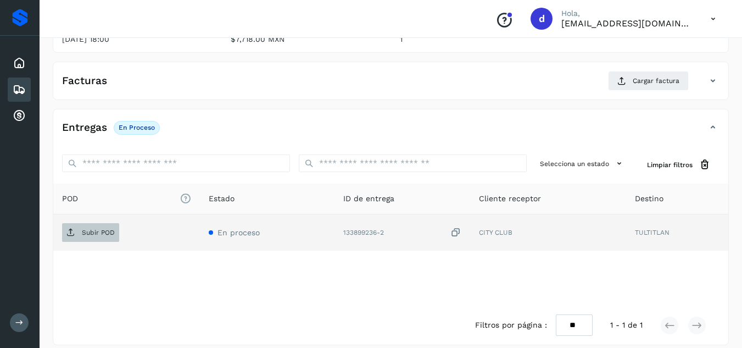
click at [85, 232] on p "Subir POD" at bounding box center [98, 232] width 33 height 8
